Goal: Find specific page/section: Find specific page/section

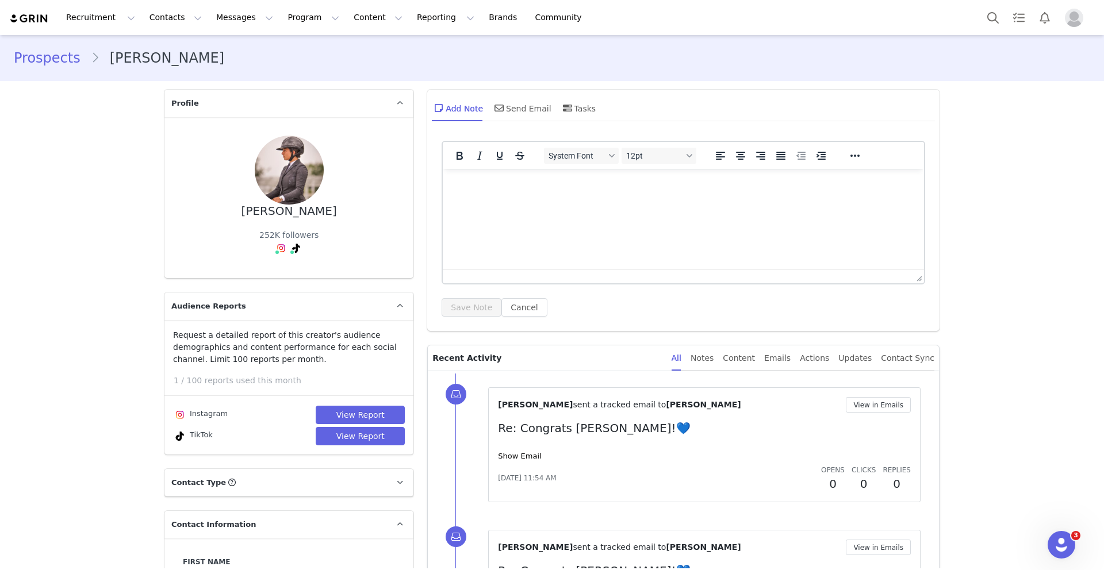
click at [33, 20] on img at bounding box center [29, 18] width 40 height 11
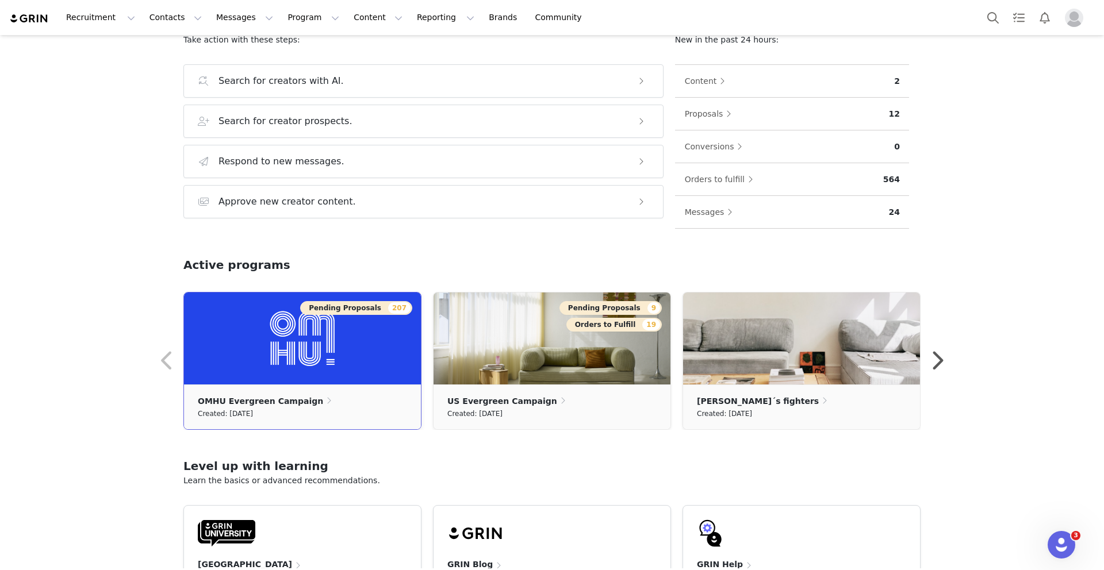
scroll to position [142, 0]
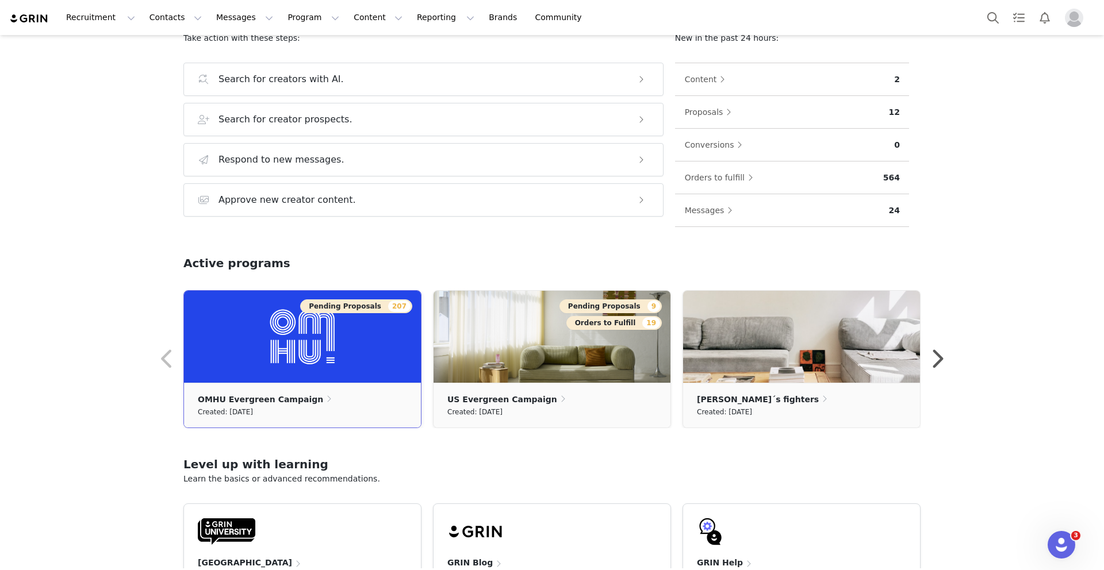
click at [243, 313] on div "Pending Proposals 207" at bounding box center [293, 307] width 237 height 14
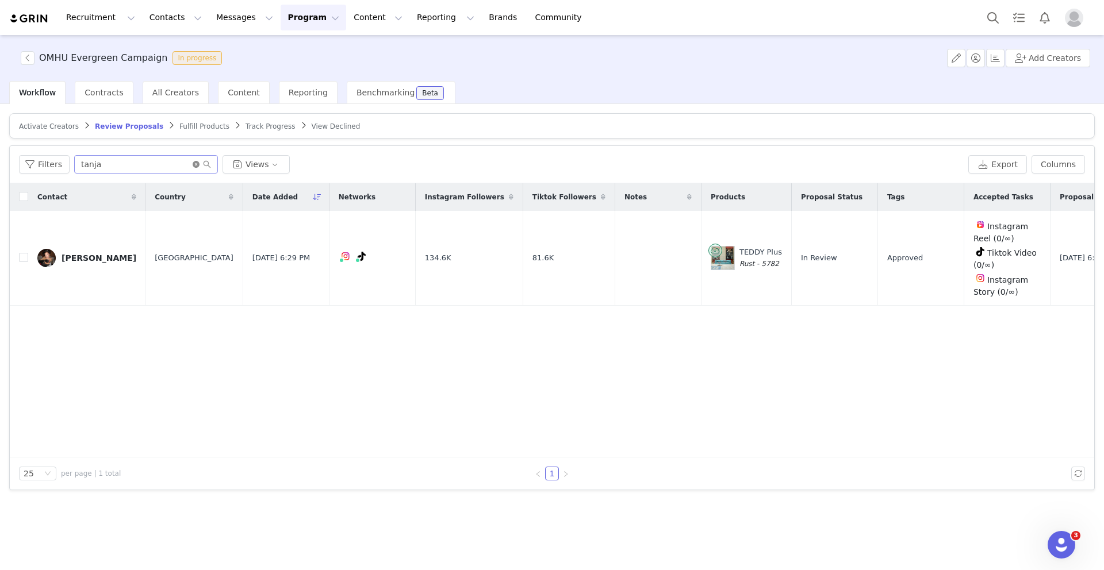
click at [193, 167] on icon "icon: close-circle" at bounding box center [196, 164] width 7 height 7
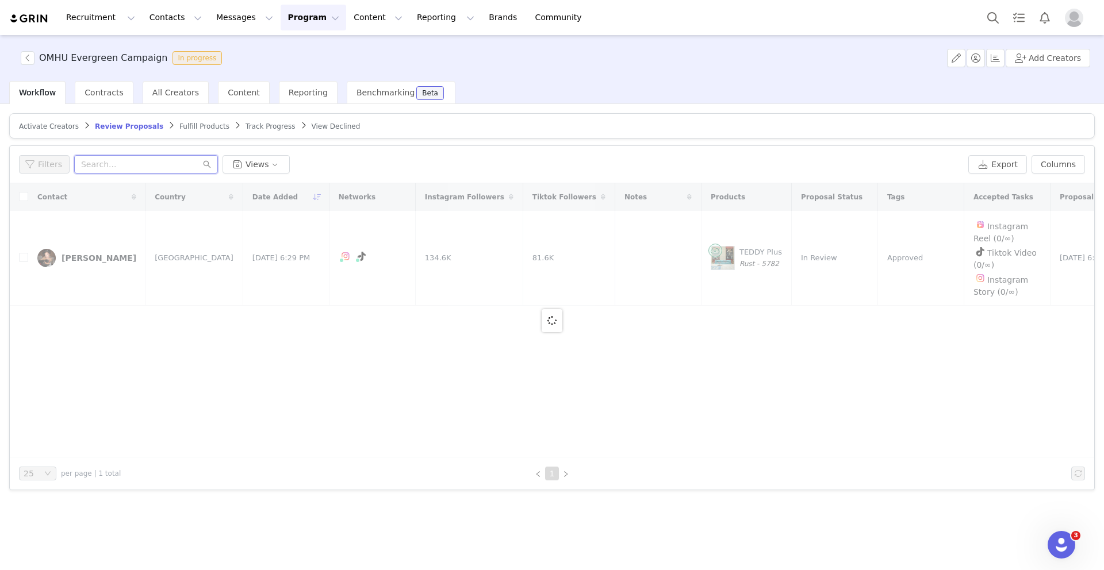
click at [173, 171] on input "text" at bounding box center [146, 164] width 144 height 18
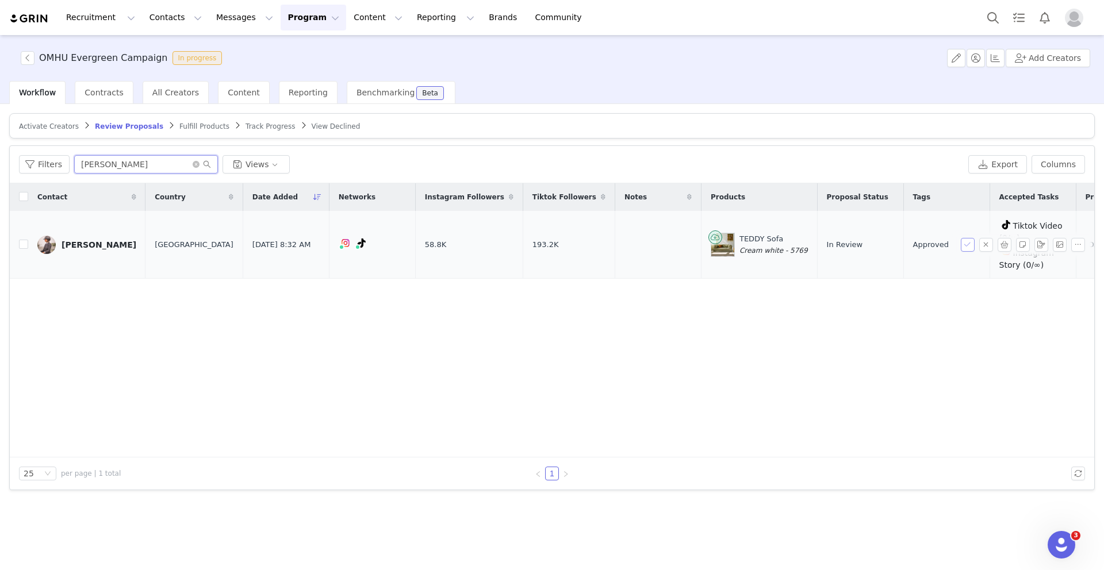
type input "julia"
click at [964, 240] on button "button" at bounding box center [968, 245] width 14 height 14
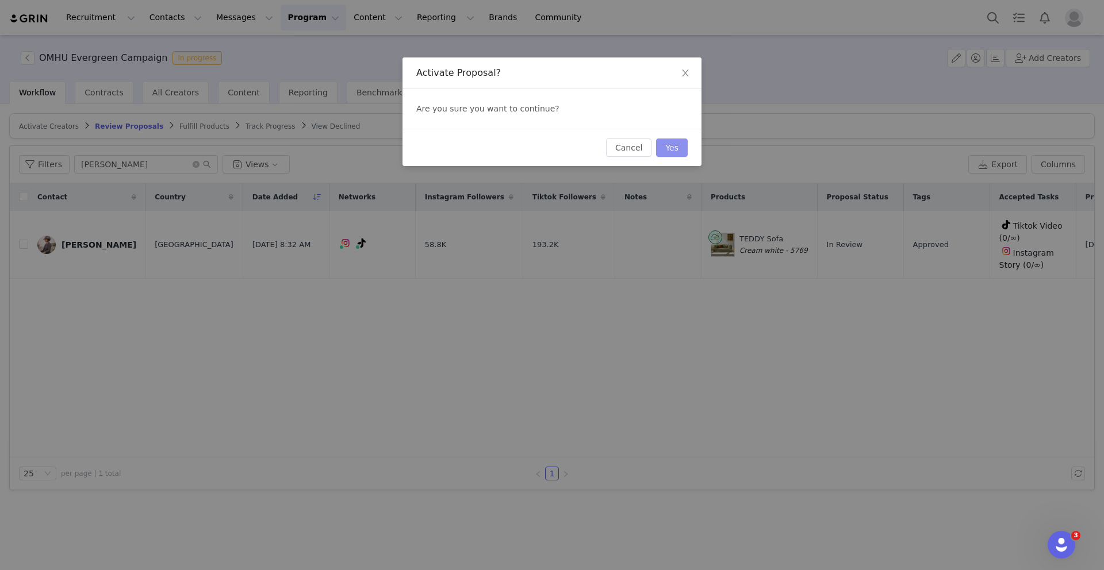
click at [677, 154] on button "Yes" at bounding box center [672, 148] width 32 height 18
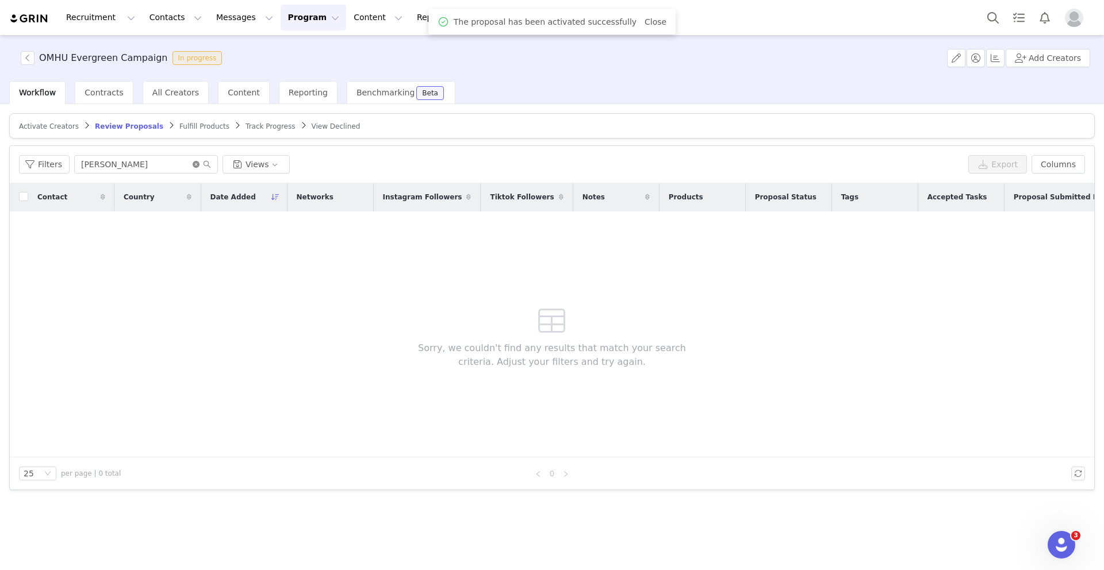
click at [197, 162] on icon "icon: close-circle" at bounding box center [196, 164] width 7 height 7
click at [170, 163] on input "text" at bounding box center [146, 164] width 144 height 18
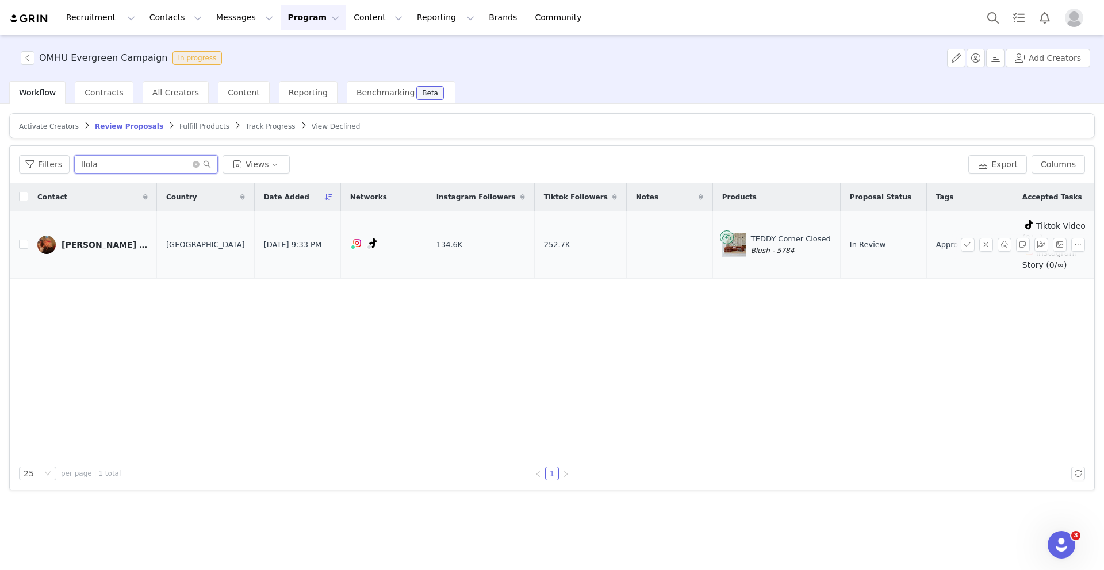
type input "llola"
click at [87, 243] on div "Lola Rosalie" at bounding box center [105, 244] width 86 height 9
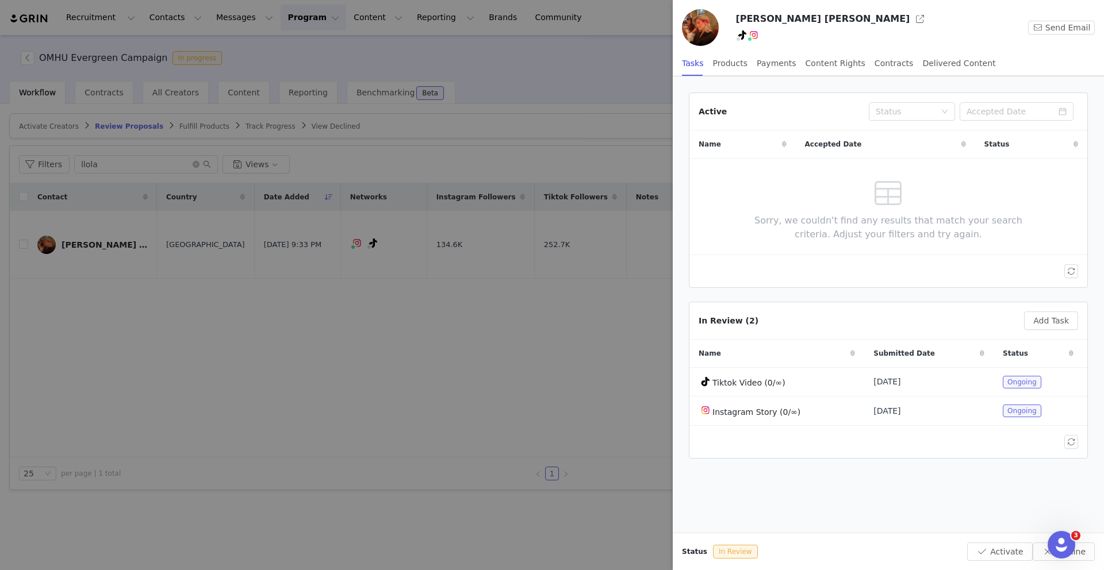
click at [143, 322] on div at bounding box center [552, 285] width 1104 height 570
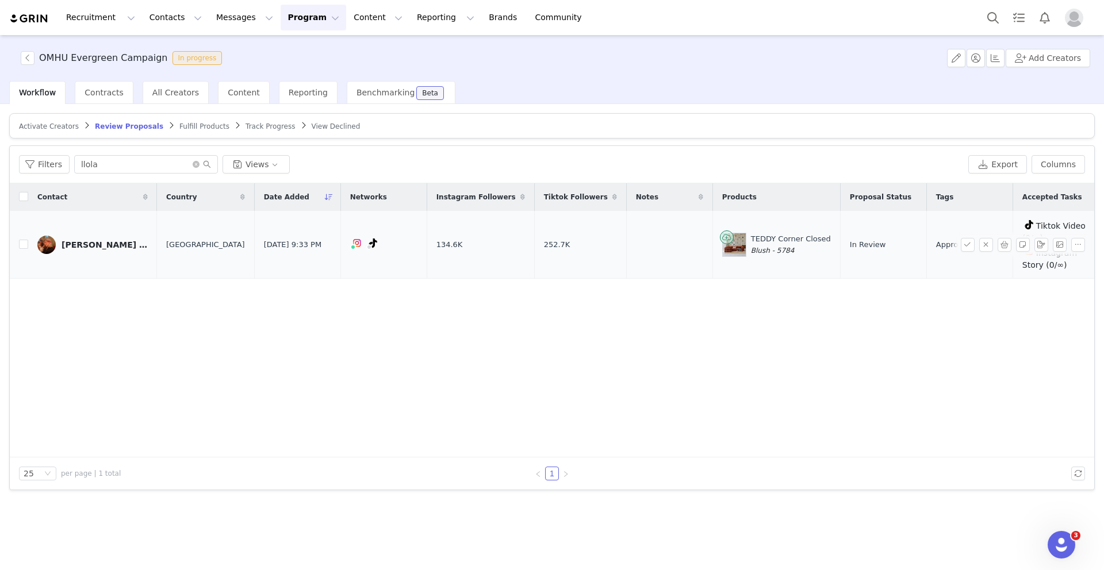
click at [76, 246] on div "Lola Rosalie" at bounding box center [105, 244] width 86 height 9
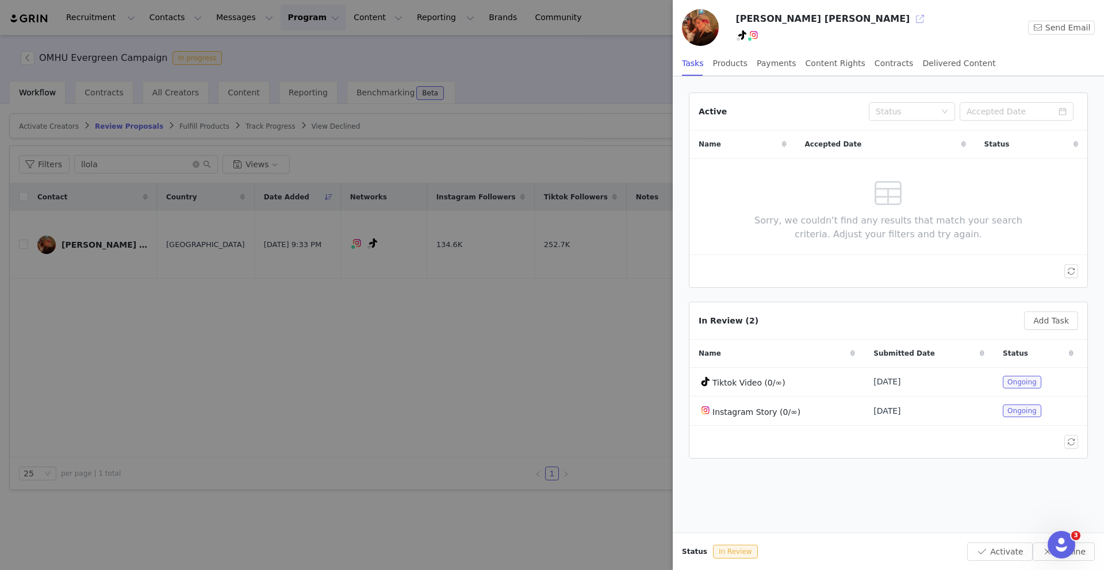
click at [911, 20] on button "button" at bounding box center [920, 19] width 18 height 18
click at [752, 35] on img at bounding box center [753, 34] width 9 height 9
click at [755, 62] on link "@llolarosalie" at bounding box center [757, 59] width 51 height 9
click at [93, 273] on div at bounding box center [552, 285] width 1104 height 570
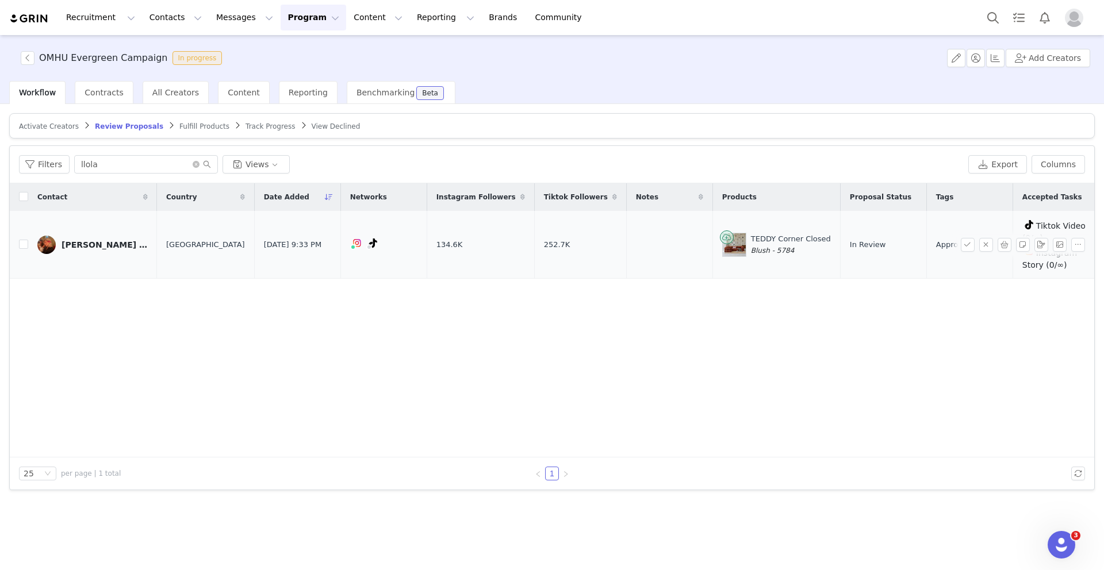
click at [81, 243] on div "Lola Rosalie" at bounding box center [105, 244] width 86 height 9
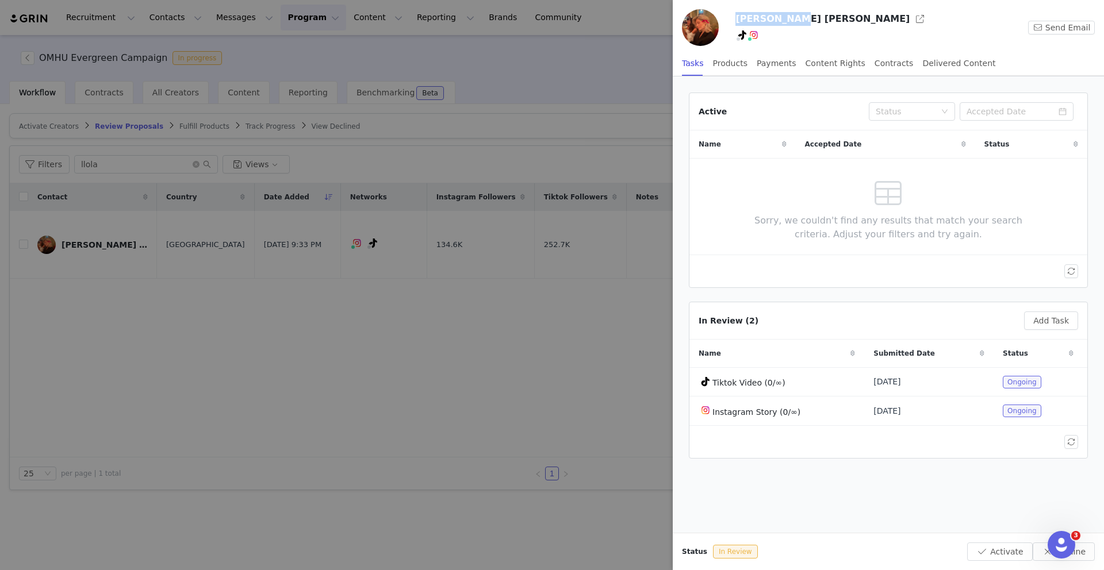
drag, startPoint x: 734, startPoint y: 21, endPoint x: 784, endPoint y: 20, distance: 50.1
click at [784, 20] on div "Lola Rosalie Send Email" at bounding box center [888, 29] width 431 height 41
click at [784, 20] on h3 "Lola Rosalie" at bounding box center [823, 19] width 174 height 14
drag, startPoint x: 787, startPoint y: 20, endPoint x: 736, endPoint y: 18, distance: 51.2
click at [736, 18] on h3 "Lola Rosalie" at bounding box center [823, 19] width 174 height 14
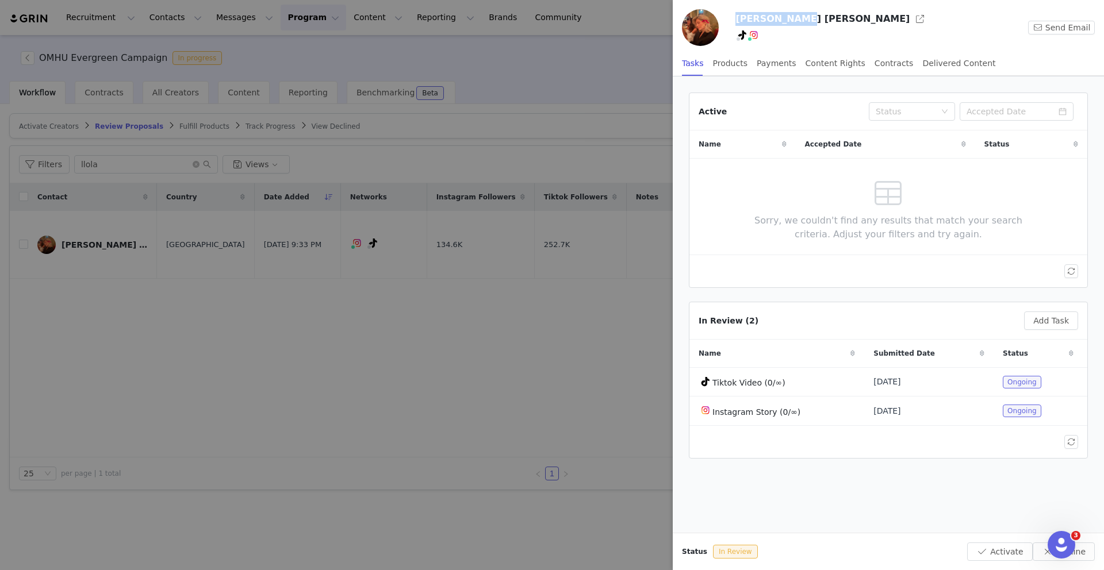
copy h3 "Lola Rosalie"
click at [274, 82] on div at bounding box center [552, 285] width 1104 height 570
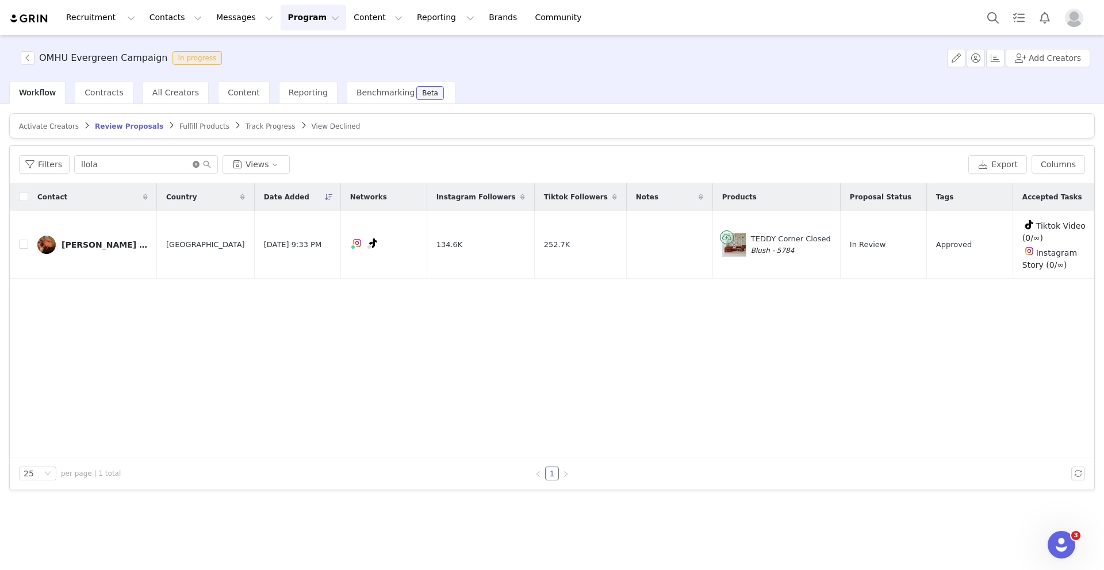
click at [193, 163] on icon "icon: close-circle" at bounding box center [196, 164] width 7 height 7
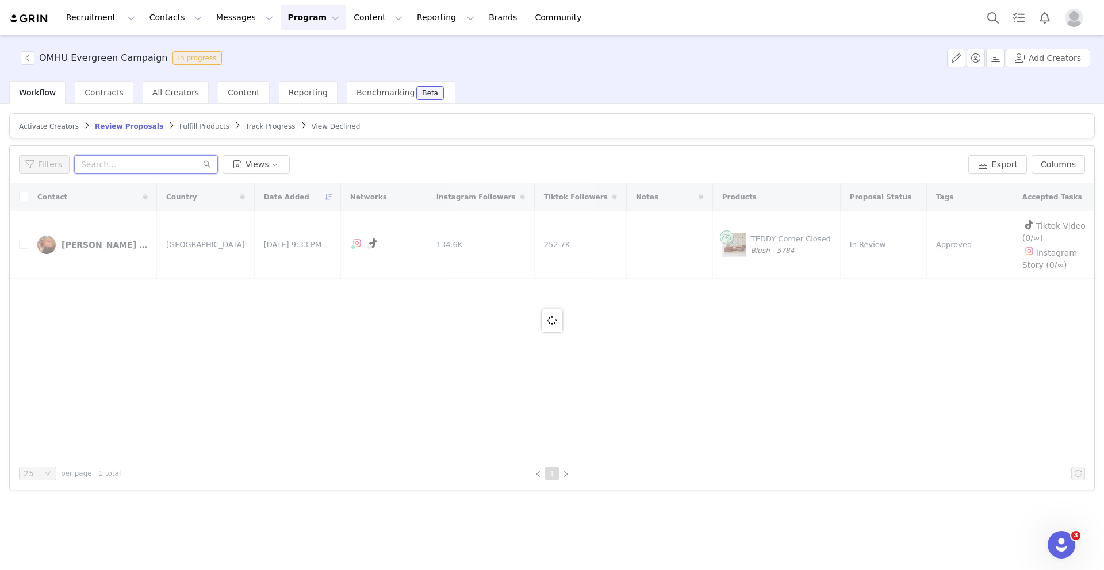
click at [168, 165] on input "text" at bounding box center [146, 164] width 144 height 18
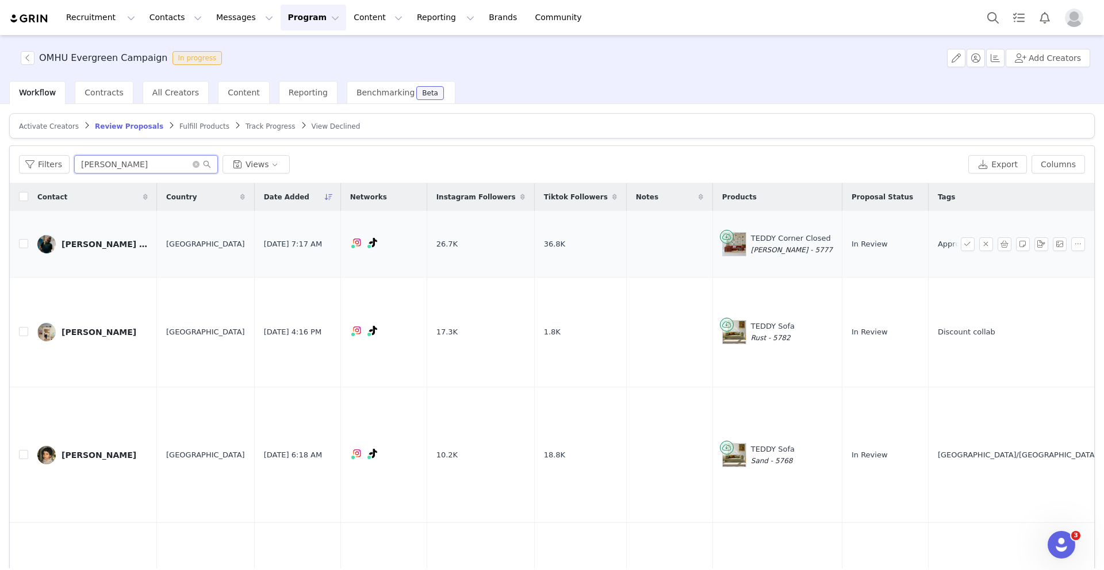
type input "ida"
click at [114, 242] on div "[PERSON_NAME] [PERSON_NAME]" at bounding box center [105, 244] width 86 height 9
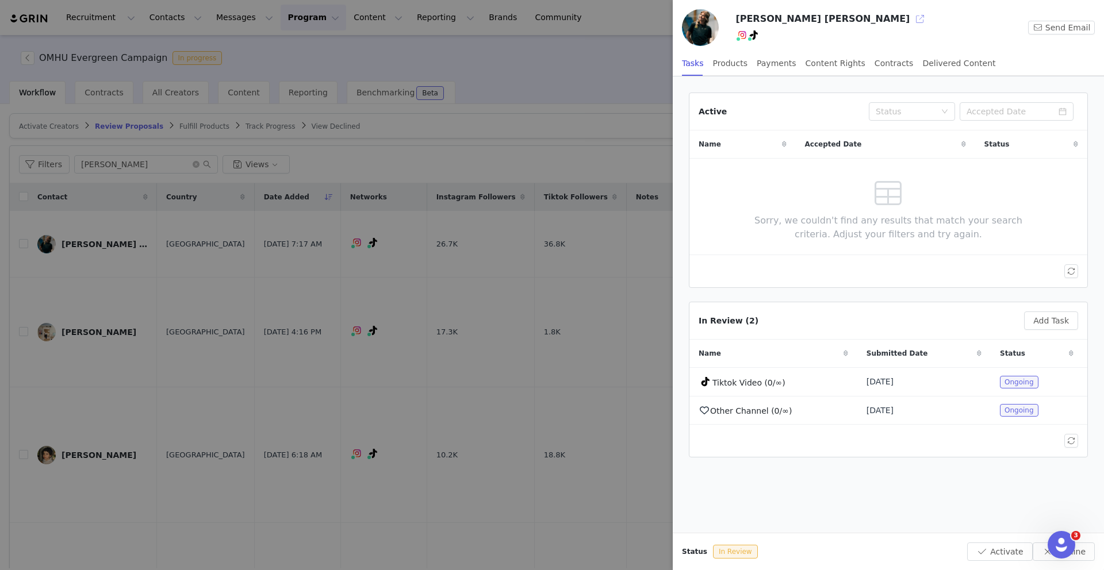
click at [911, 20] on button "button" at bounding box center [920, 19] width 18 height 18
click at [750, 60] on link "@aurora_hoel" at bounding box center [743, 59] width 56 height 9
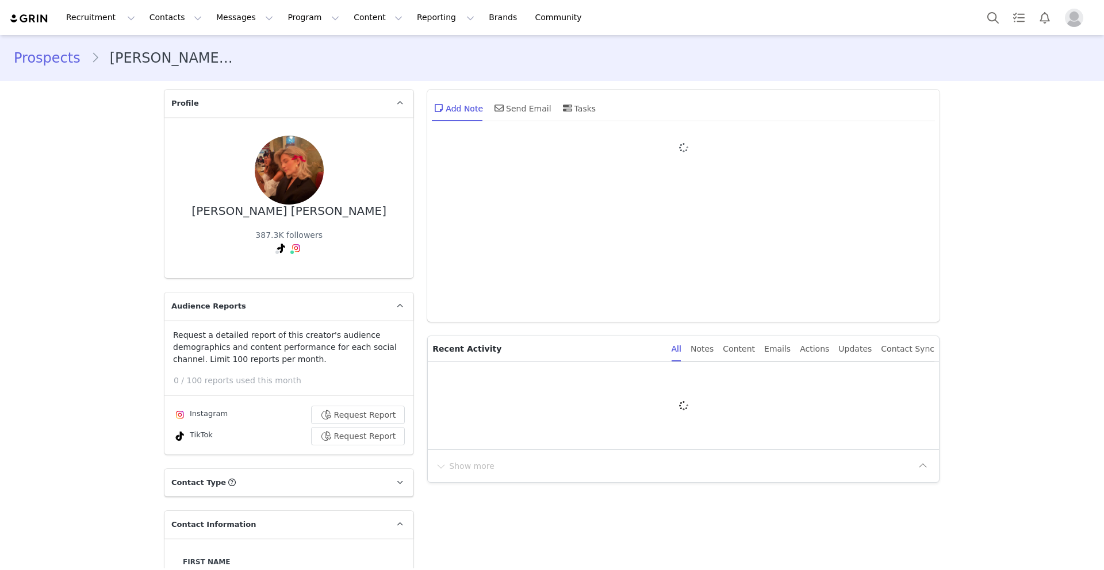
type input "+1 ([GEOGRAPHIC_DATA])"
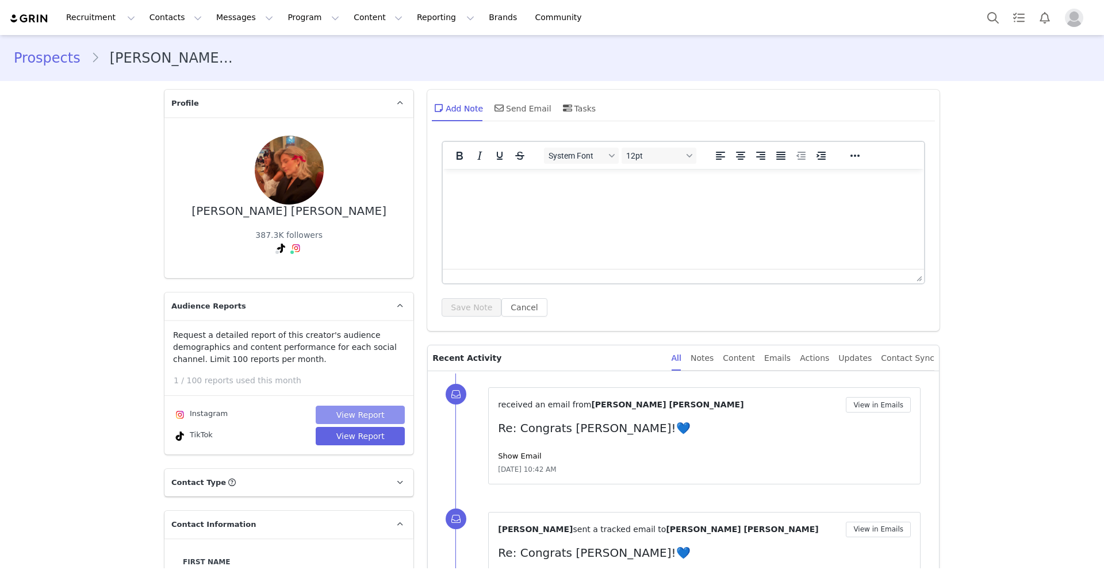
click at [357, 408] on button "View Report" at bounding box center [360, 415] width 89 height 18
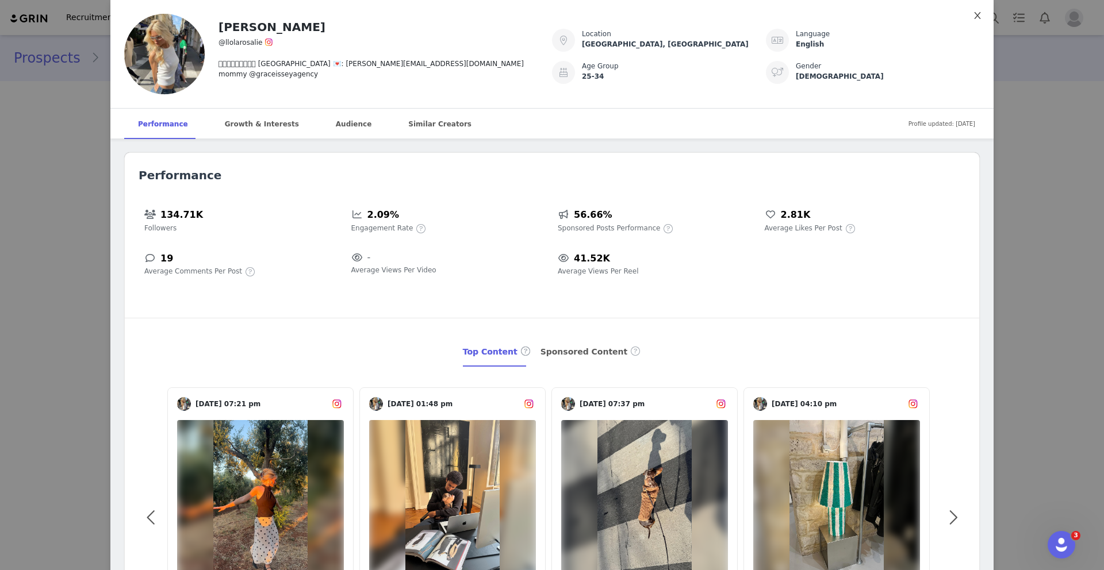
click at [974, 16] on icon "icon: close" at bounding box center [977, 15] width 6 height 7
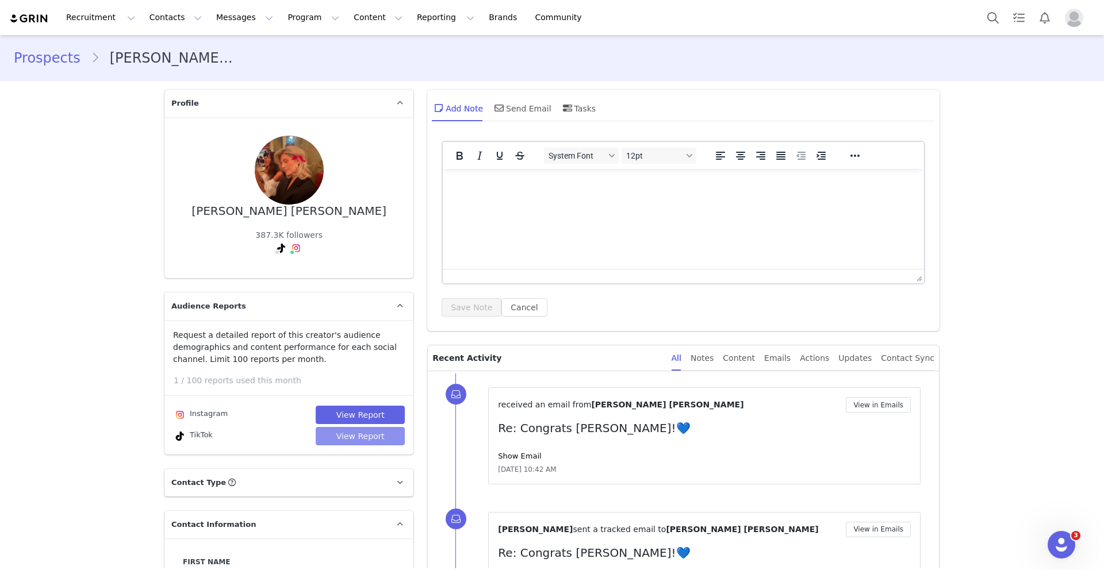
click at [344, 442] on button "View Report" at bounding box center [360, 436] width 89 height 18
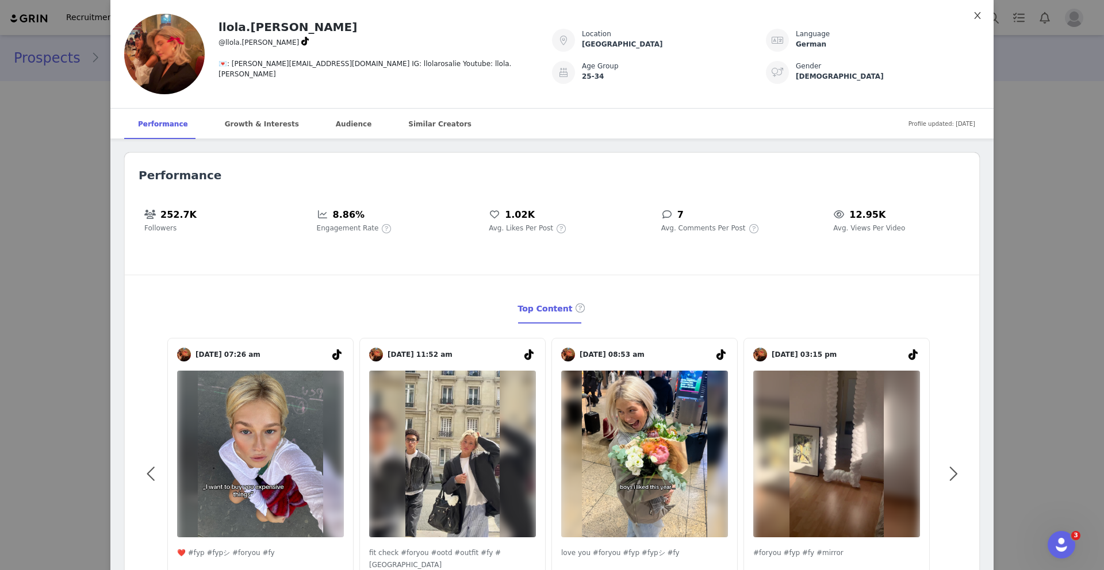
click at [974, 16] on icon "icon: close" at bounding box center [977, 15] width 9 height 9
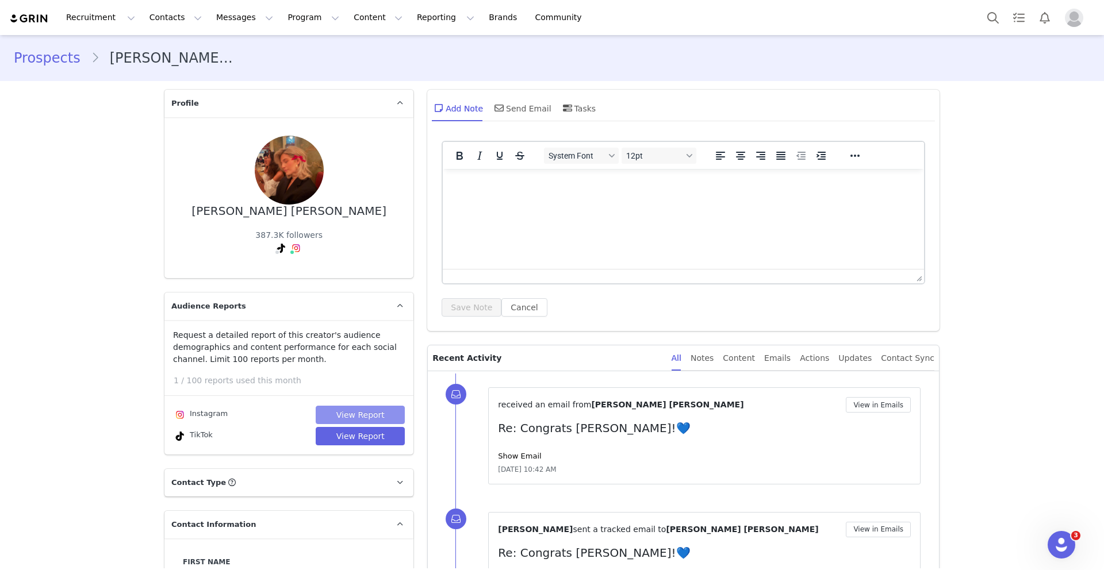
click at [357, 416] on button "View Report" at bounding box center [360, 415] width 89 height 18
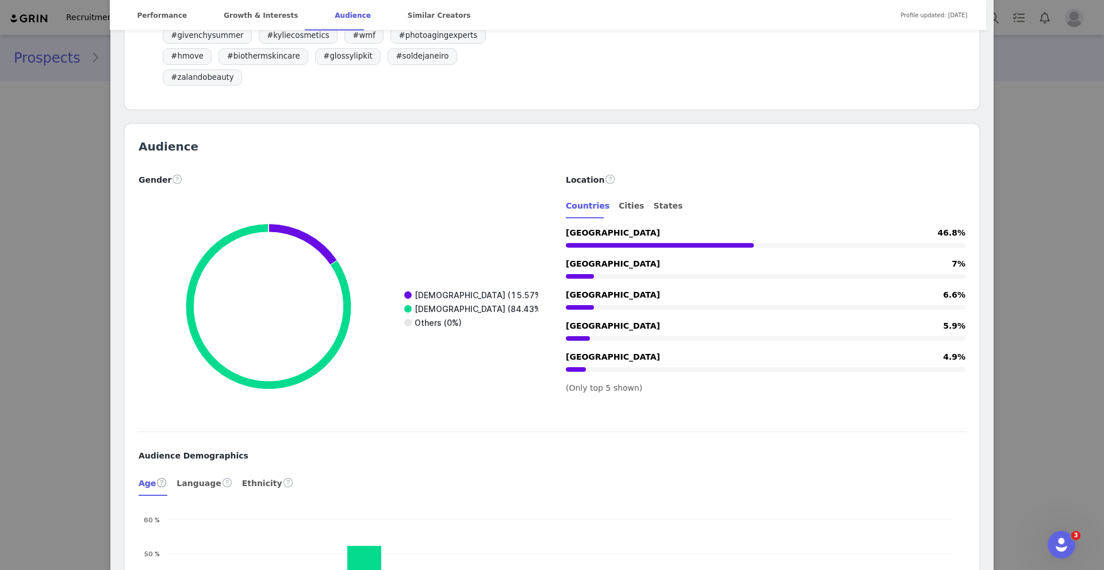
scroll to position [1280, 0]
click at [625, 194] on div "Cities" at bounding box center [631, 207] width 25 height 26
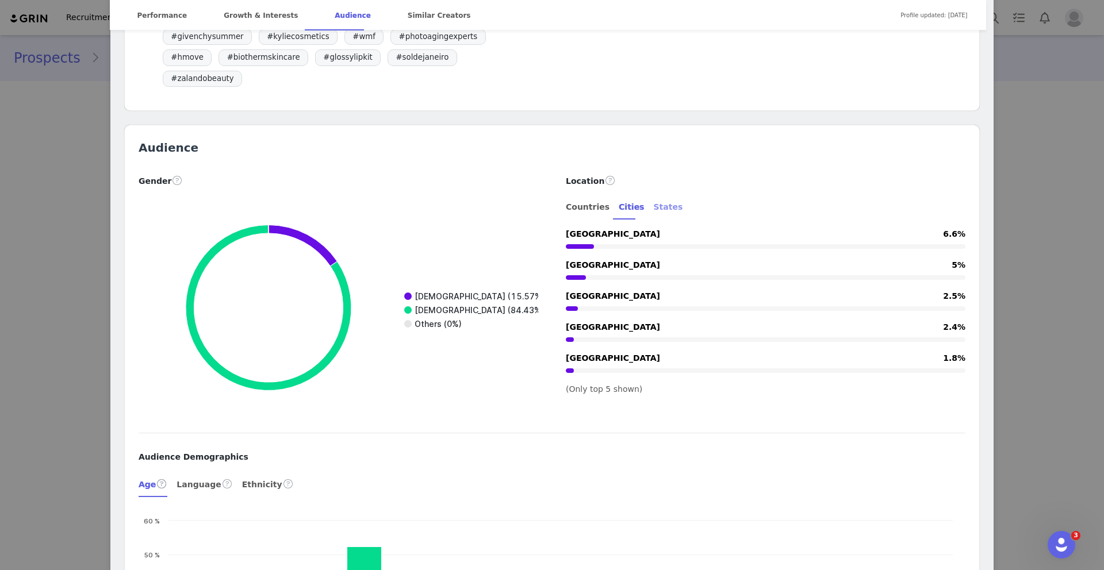
click at [653, 194] on div "States" at bounding box center [667, 207] width 29 height 26
click at [625, 194] on div "Cities" at bounding box center [631, 207] width 25 height 26
click at [585, 194] on div "Countries" at bounding box center [588, 207] width 44 height 26
click at [619, 194] on div "Cities" at bounding box center [631, 207] width 25 height 26
click at [579, 194] on div "Countries" at bounding box center [588, 207] width 44 height 26
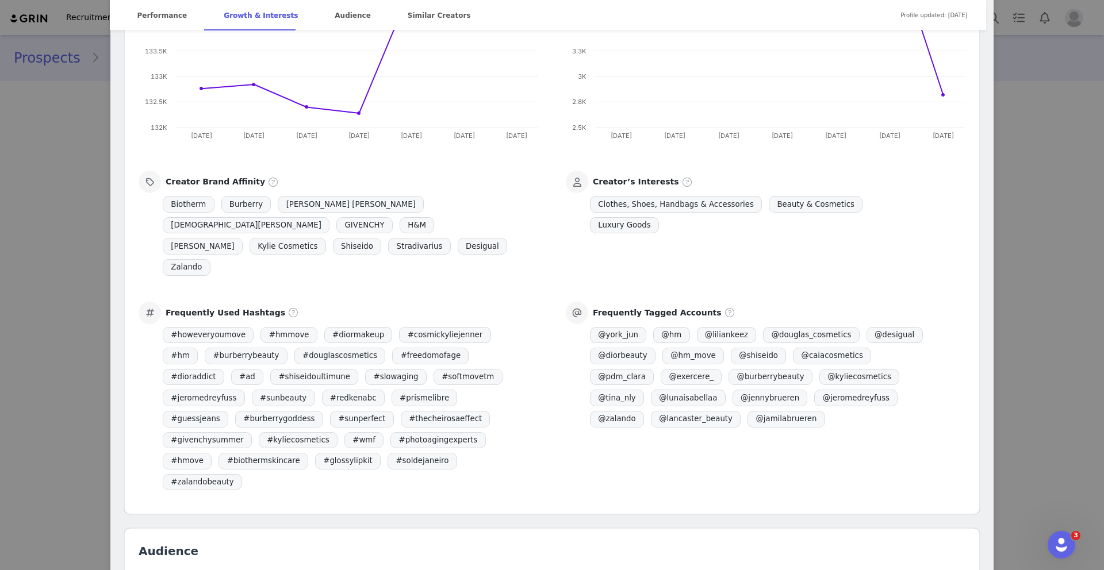
scroll to position [0, 0]
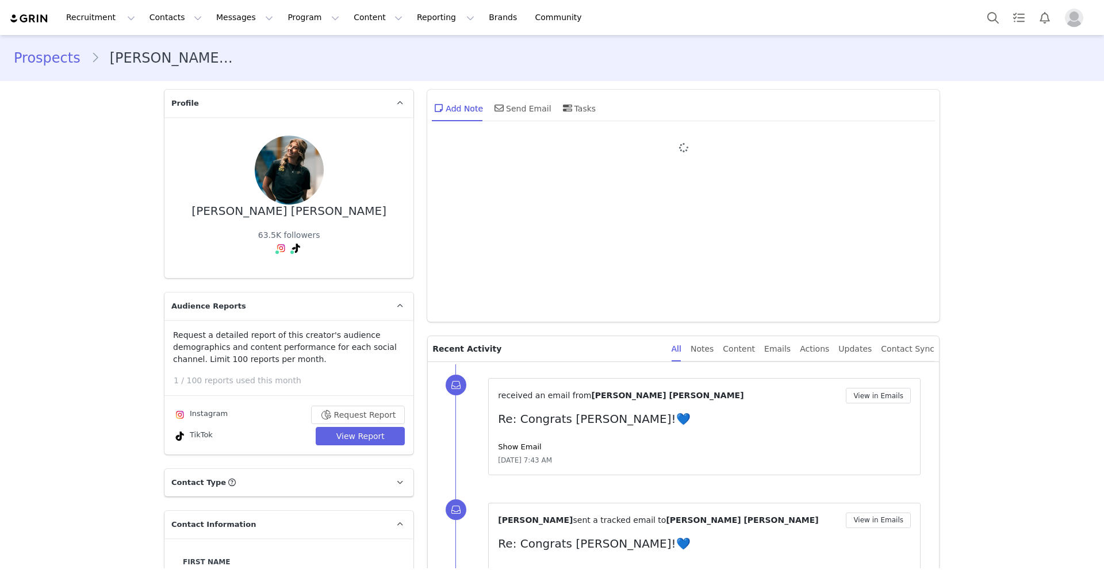
type input "+1 ([GEOGRAPHIC_DATA])"
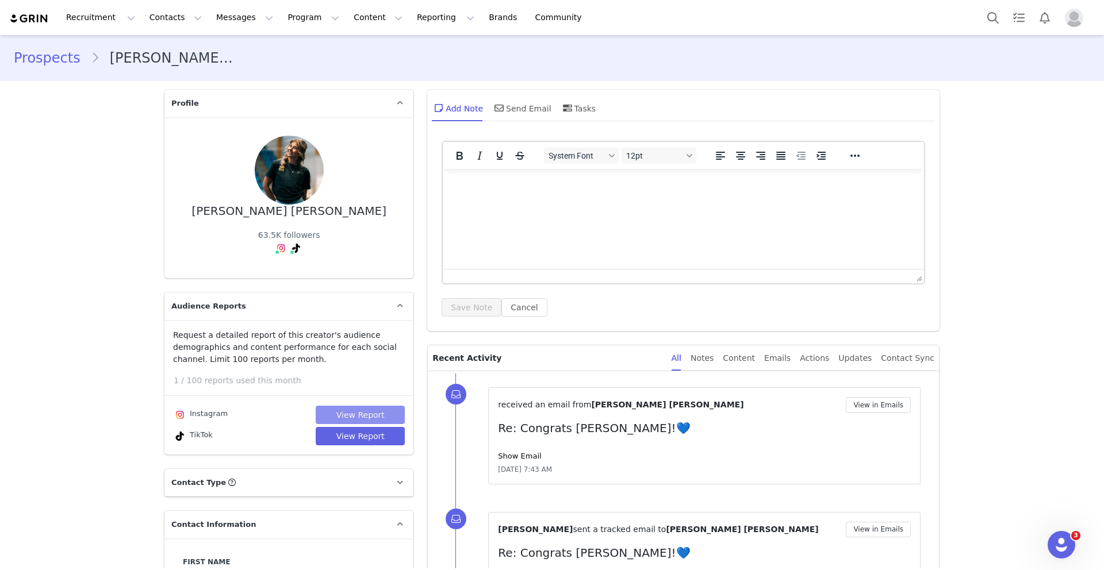
click at [382, 415] on button "View Report" at bounding box center [360, 415] width 89 height 18
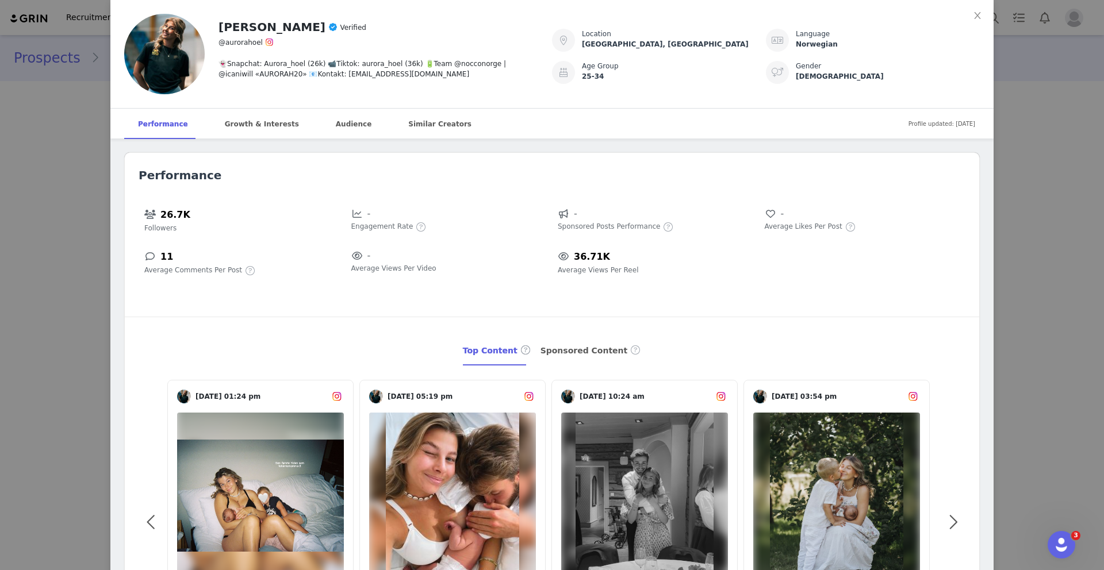
click at [367, 438] on link "[DATE] 05:19 pm Lillesøster🩷 9.29K 272" at bounding box center [452, 518] width 186 height 276
click at [973, 14] on icon "icon: close" at bounding box center [977, 15] width 9 height 9
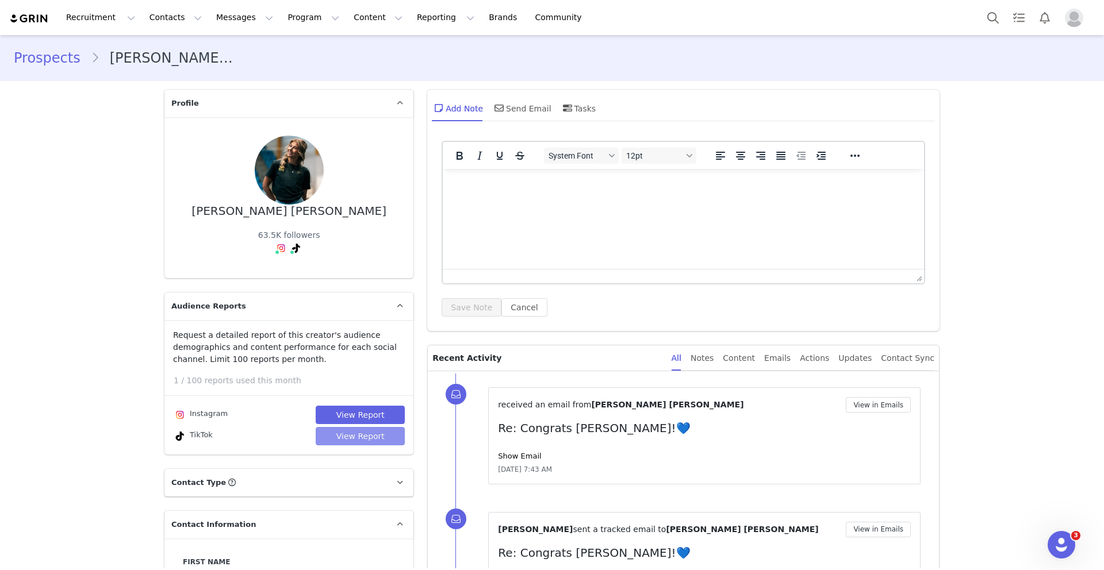
click at [378, 439] on button "View Report" at bounding box center [360, 436] width 89 height 18
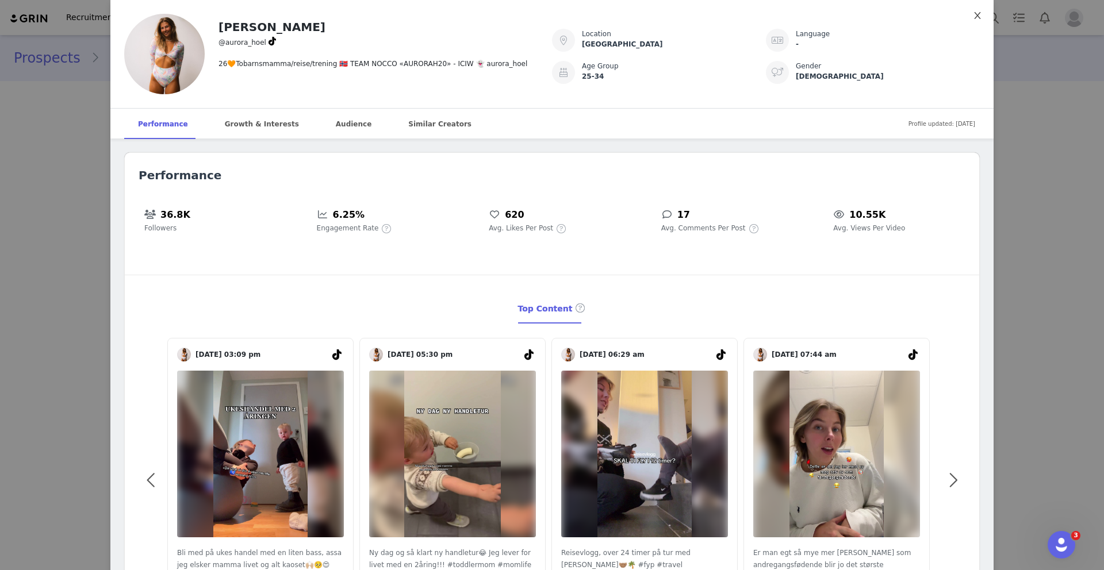
click at [974, 13] on icon "icon: close" at bounding box center [977, 15] width 6 height 7
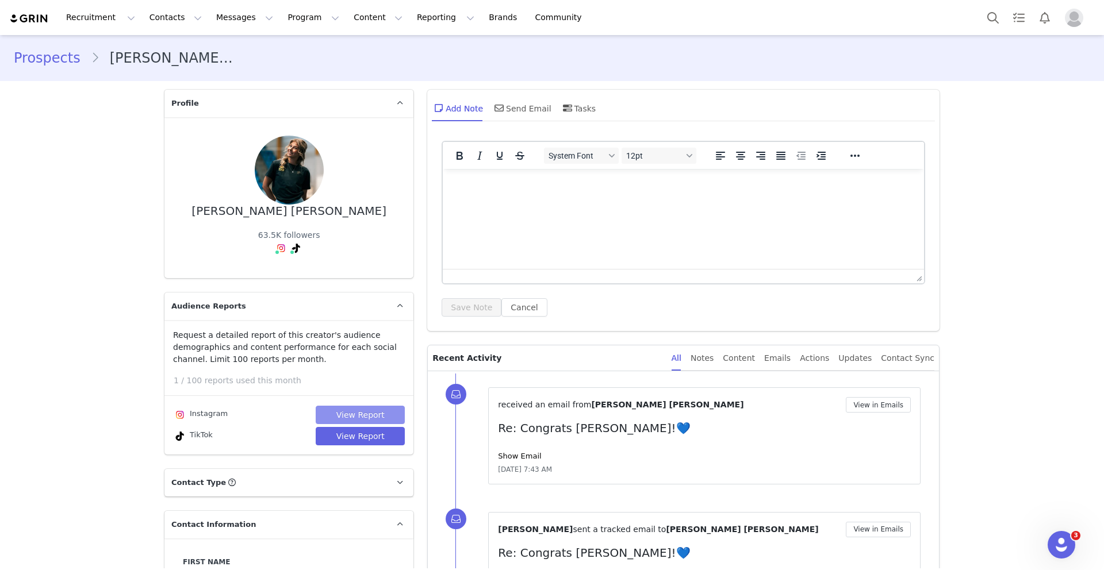
click at [348, 413] on button "View Report" at bounding box center [360, 415] width 89 height 18
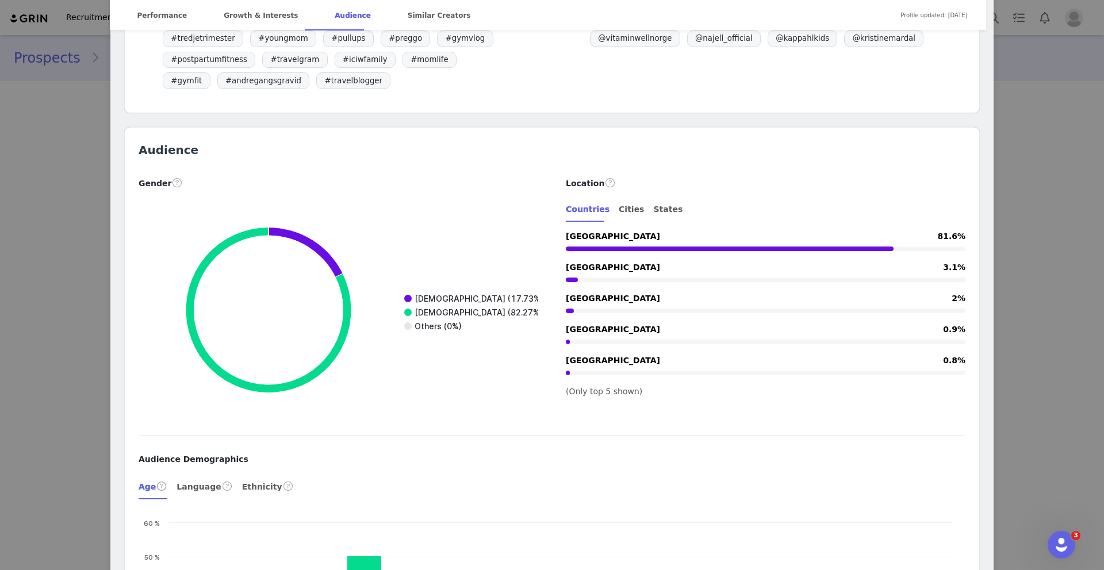
scroll to position [1222, 0]
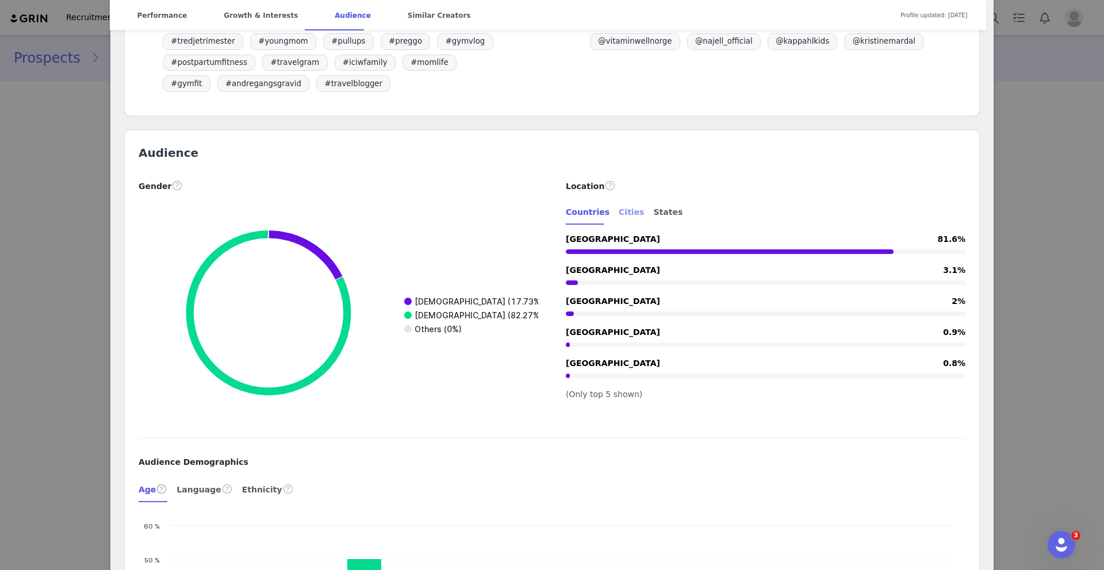
click at [619, 200] on div "Cities" at bounding box center [631, 213] width 25 height 26
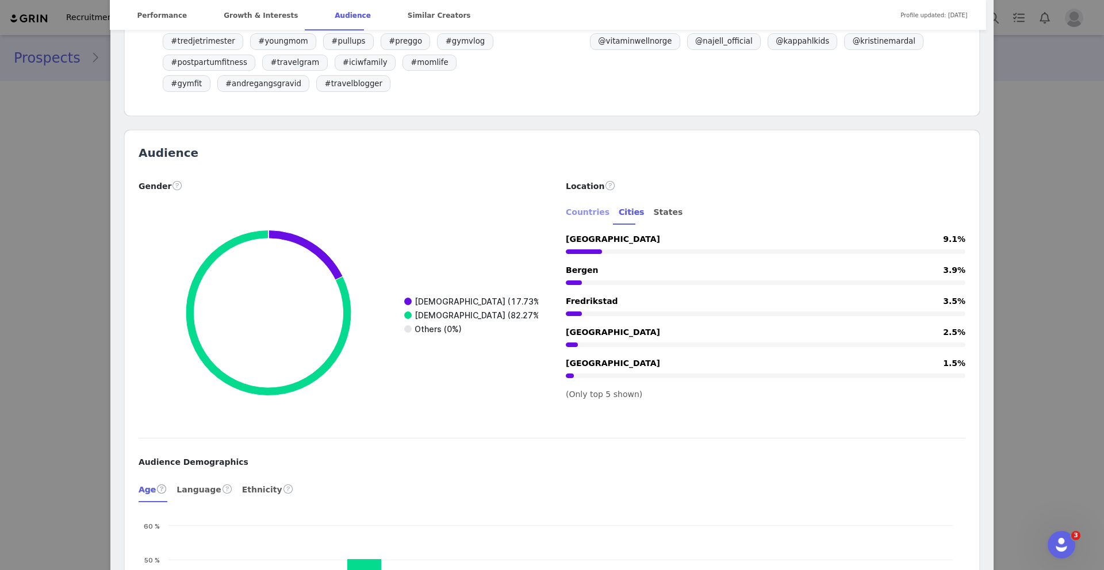
click at [581, 209] on div "Countries" at bounding box center [588, 213] width 44 height 26
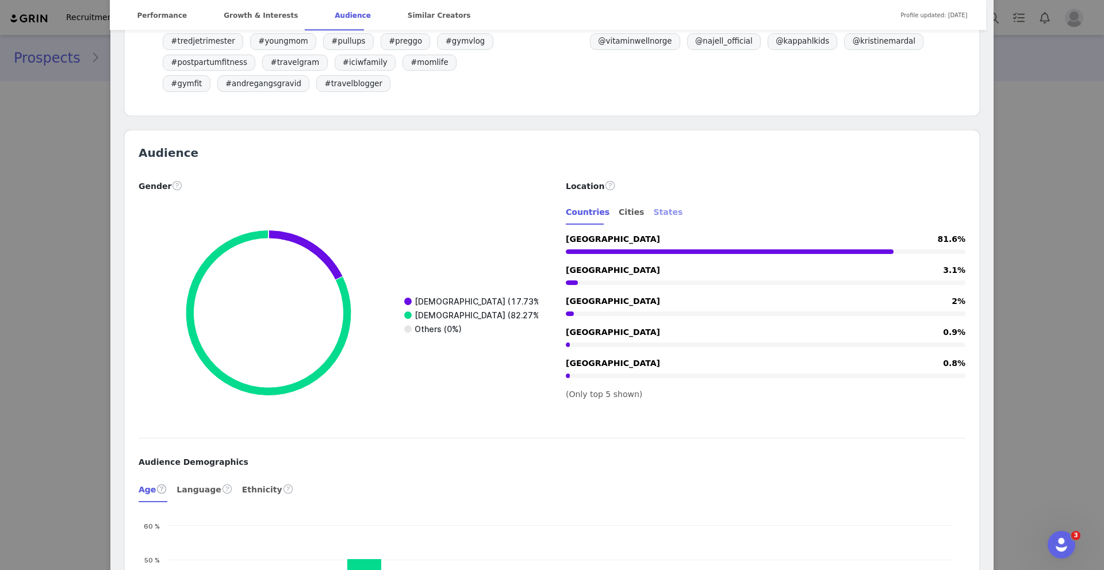
click at [653, 211] on div "States" at bounding box center [667, 213] width 29 height 26
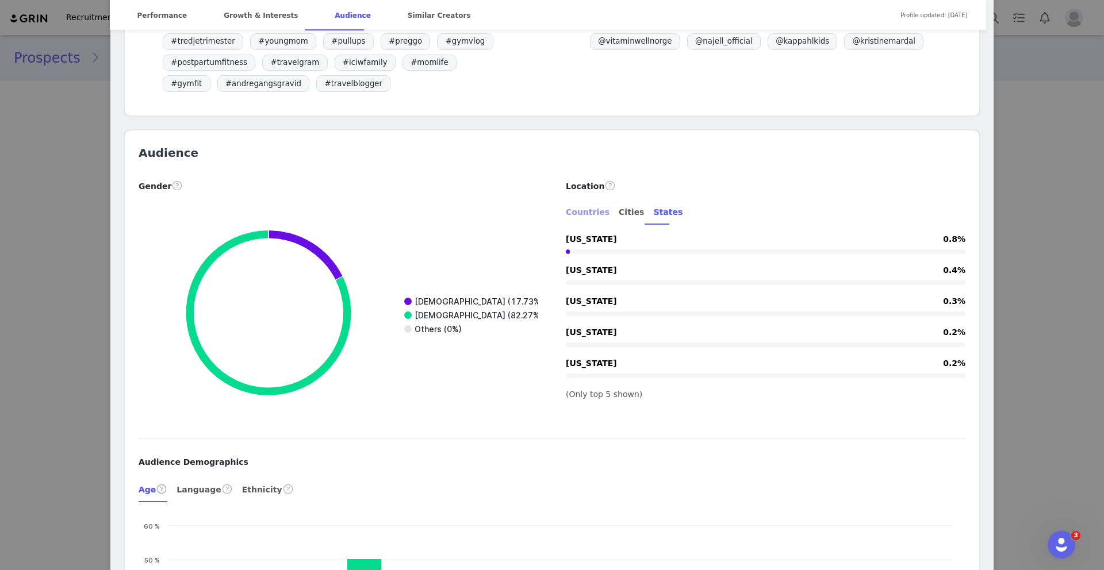
click at [587, 215] on div "Countries" at bounding box center [588, 213] width 44 height 26
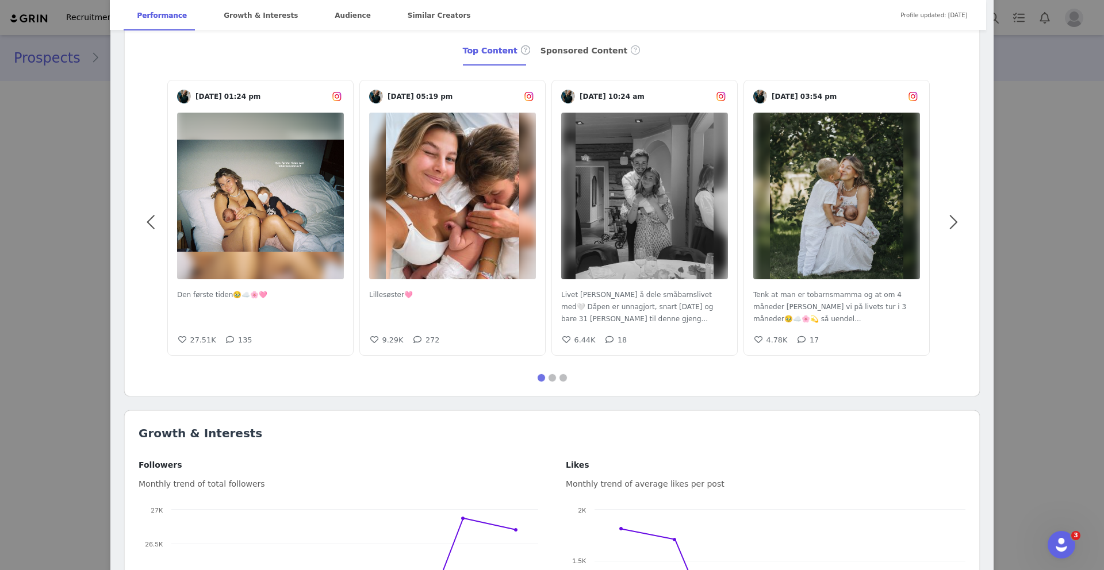
scroll to position [0, 0]
